Goal: Transaction & Acquisition: Purchase product/service

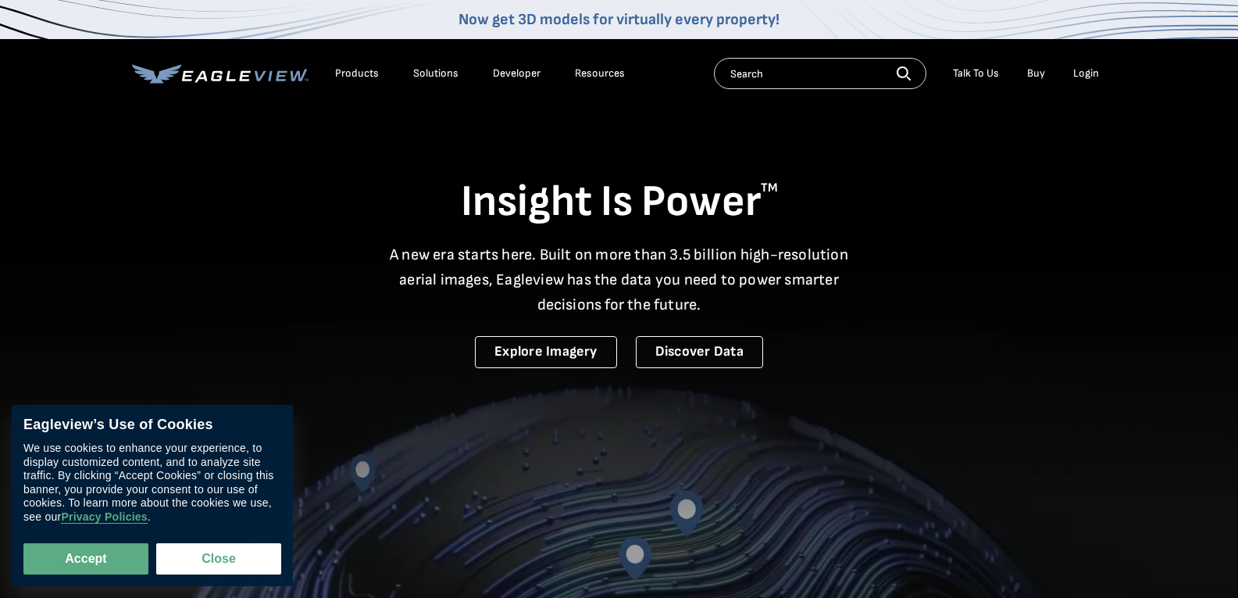
click at [1082, 73] on div "Login" at bounding box center [1086, 73] width 26 height 14
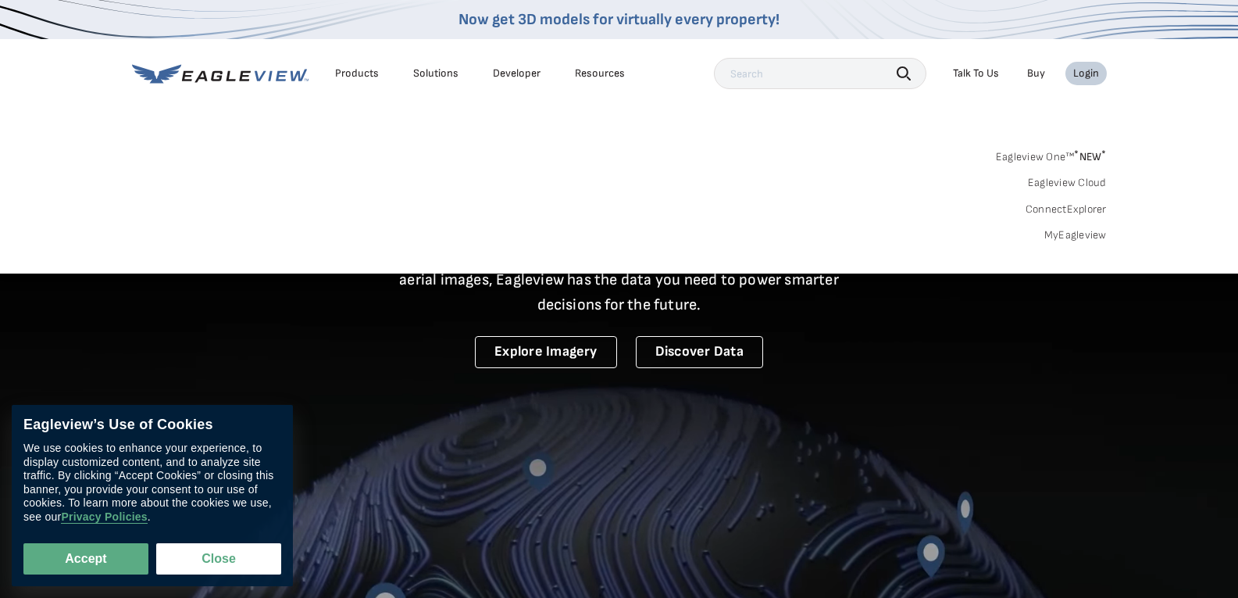
click at [1062, 237] on link "MyEagleview" at bounding box center [1075, 235] width 62 height 14
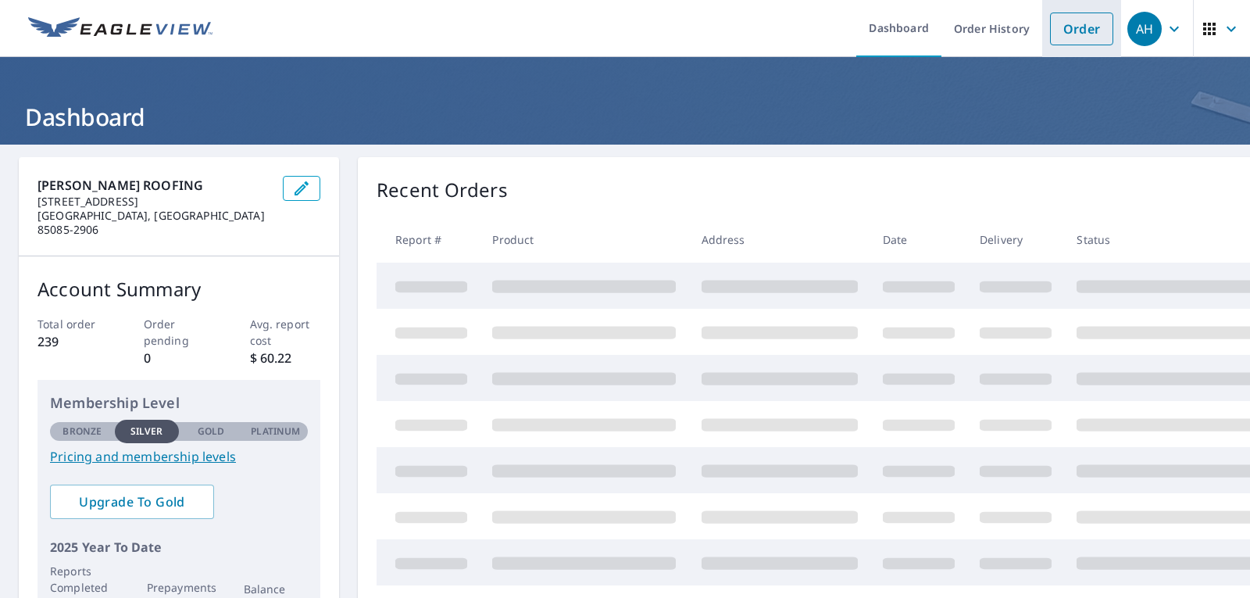
click at [1065, 30] on link "Order" at bounding box center [1081, 28] width 63 height 33
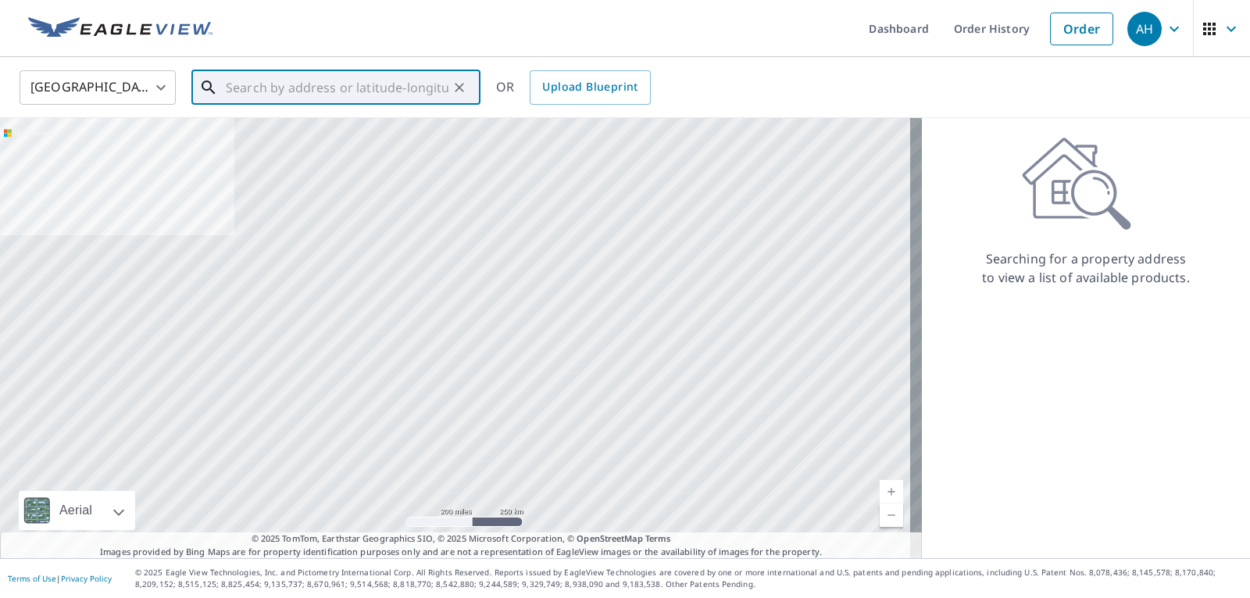
click at [252, 81] on input "text" at bounding box center [337, 88] width 223 height 44
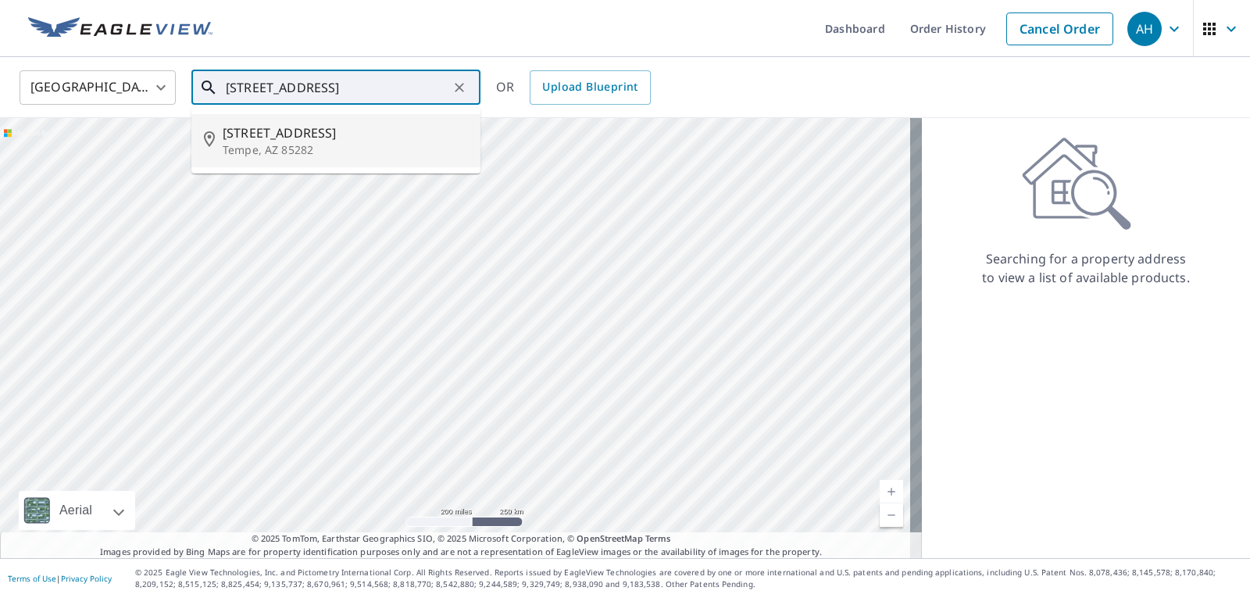
drag, startPoint x: 196, startPoint y: 125, endPoint x: 239, endPoint y: 132, distance: 43.5
click at [196, 125] on li "[STREET_ADDRESS][PERSON_NAME]" at bounding box center [335, 140] width 289 height 53
type input "[STREET_ADDRESS][PERSON_NAME]"
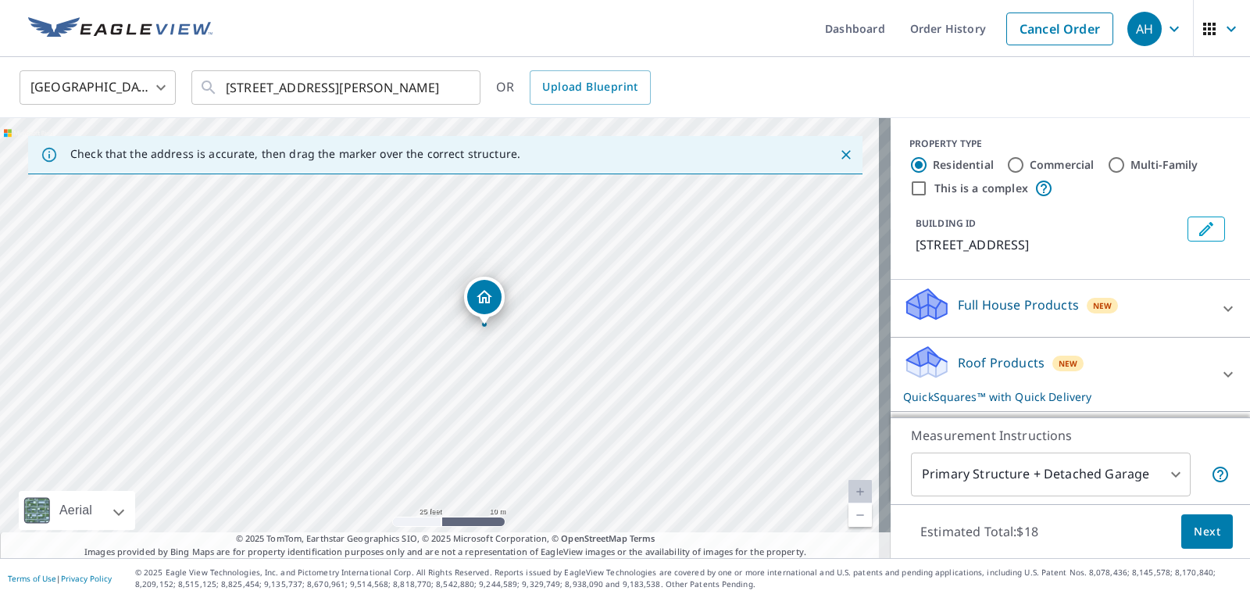
click at [997, 364] on p "Roof Products" at bounding box center [1001, 362] width 87 height 19
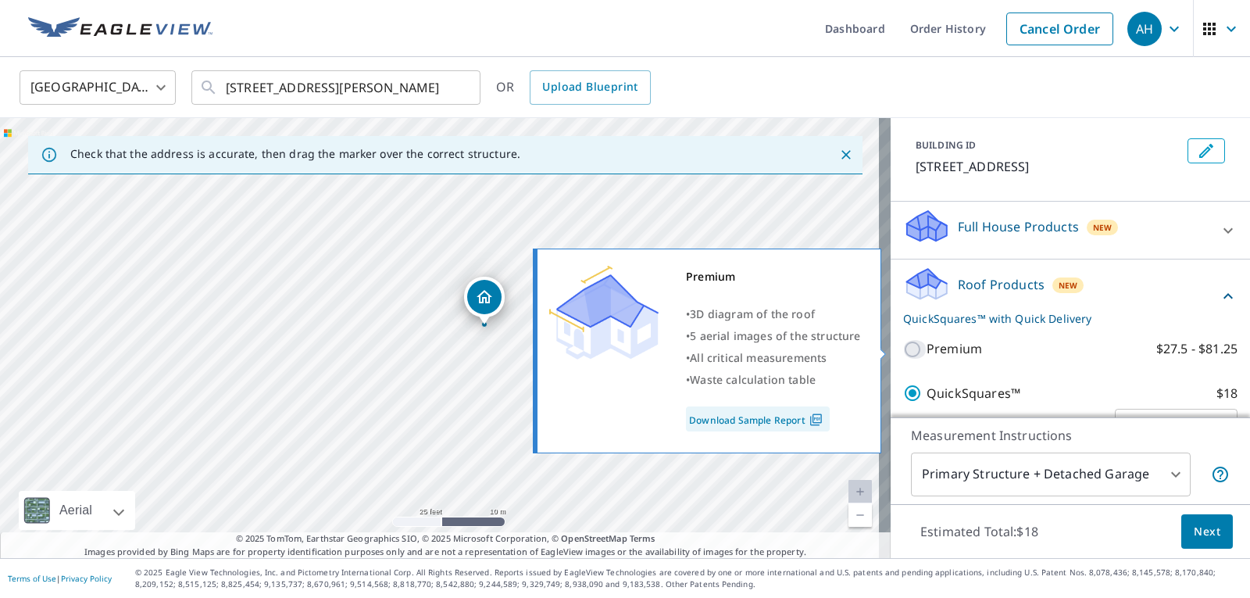
click at [903, 348] on input "Premium $27.5 - $81.25" at bounding box center [914, 349] width 23 height 19
checkbox input "true"
checkbox input "false"
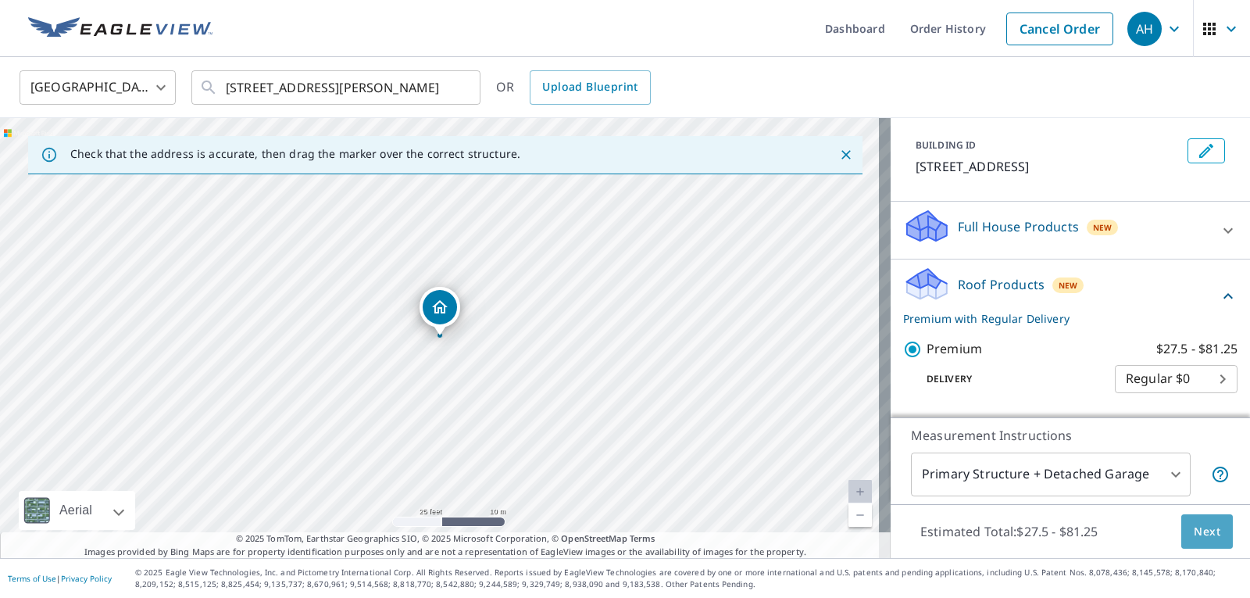
click at [1194, 524] on span "Next" at bounding box center [1207, 532] width 27 height 20
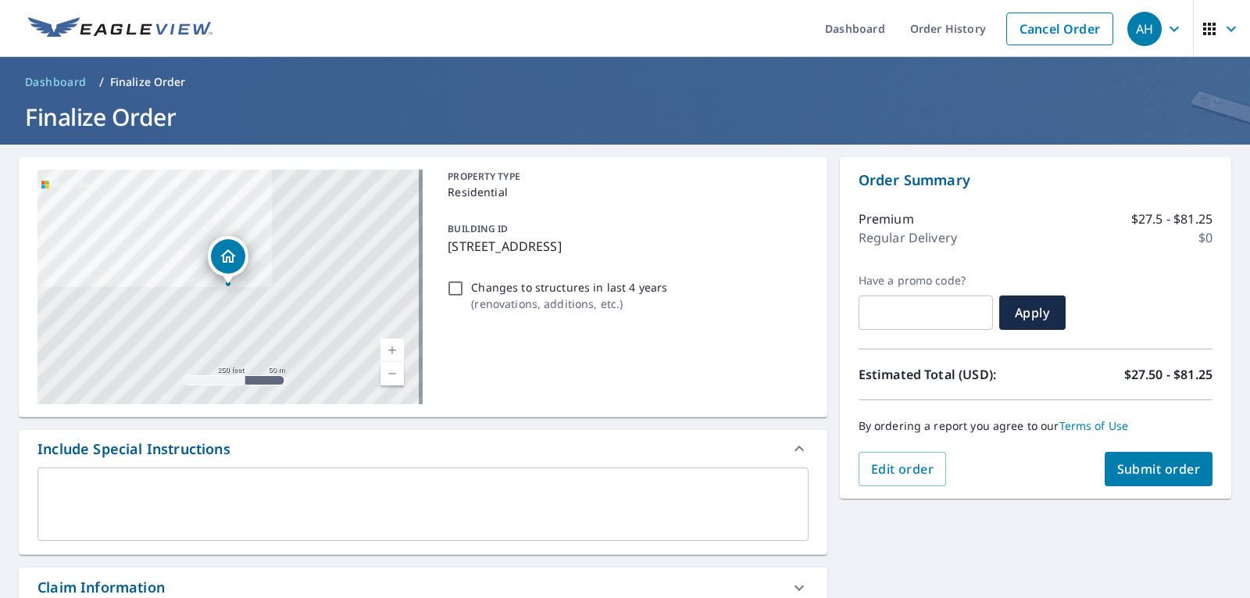
click at [1143, 471] on span "Submit order" at bounding box center [1159, 468] width 84 height 17
checkbox input "true"
